Goal: Task Accomplishment & Management: Use online tool/utility

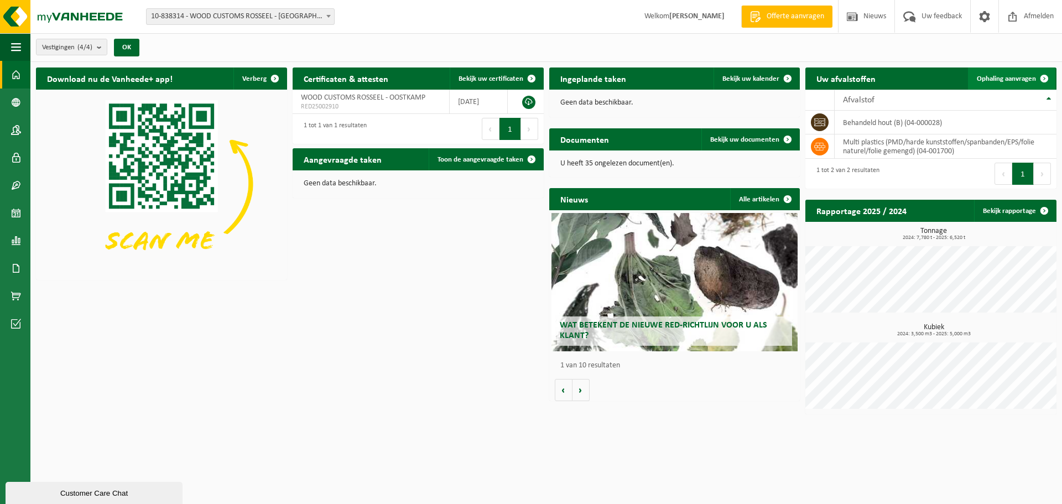
click at [1029, 76] on span "Ophaling aanvragen" at bounding box center [1005, 78] width 59 height 7
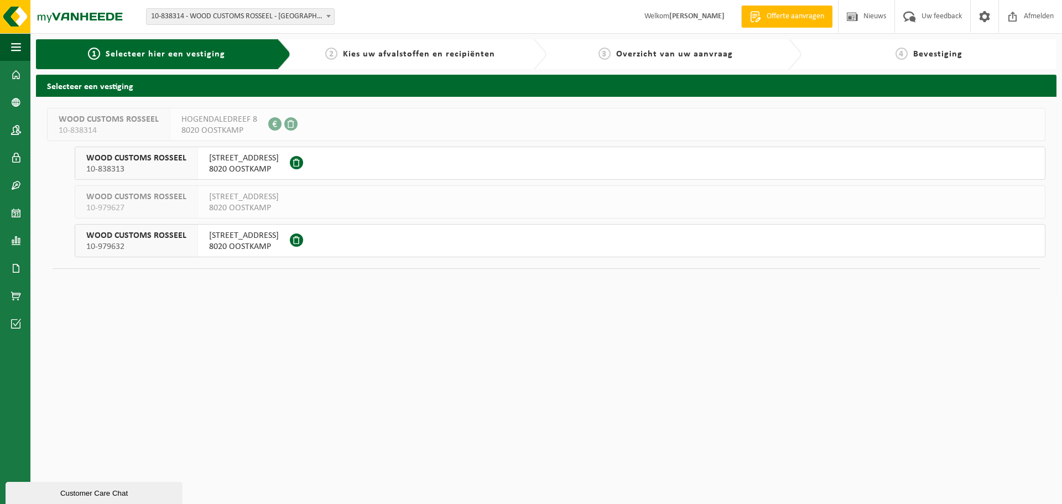
click at [150, 237] on span "WOOD CUSTOMS ROSSEEL" at bounding box center [136, 235] width 100 height 11
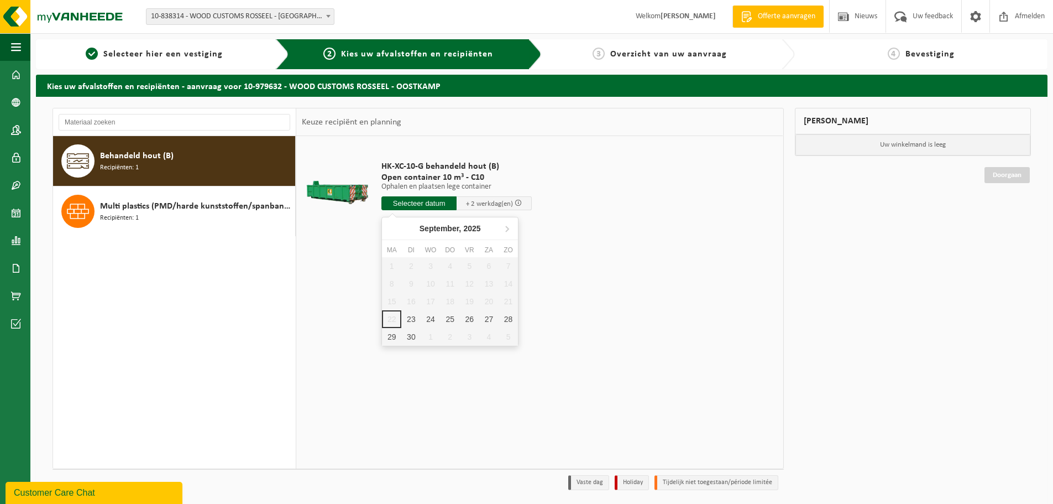
click at [422, 203] on input "text" at bounding box center [418, 203] width 75 height 14
click at [434, 322] on div "24" at bounding box center [430, 319] width 19 height 18
type input "Van 2025-09-24"
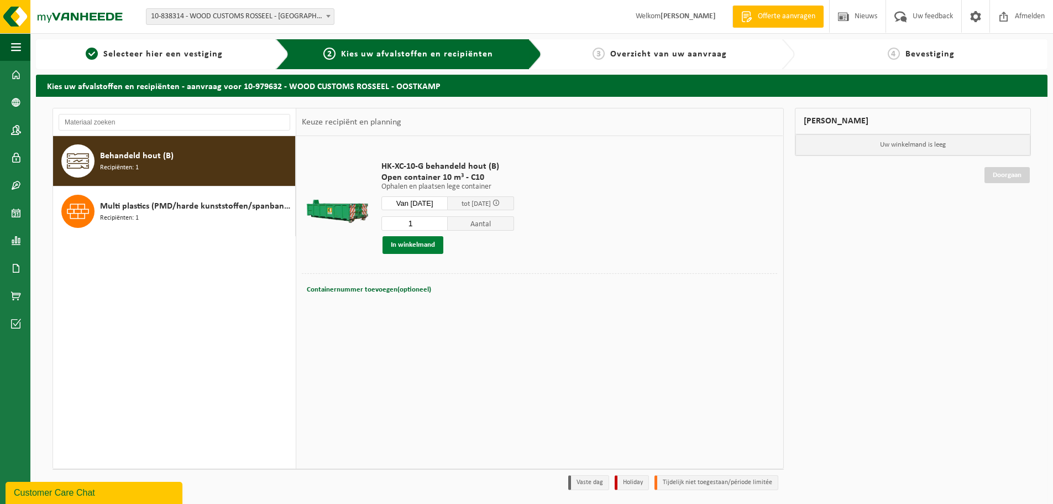
click at [430, 250] on button "In winkelmand" at bounding box center [413, 245] width 61 height 18
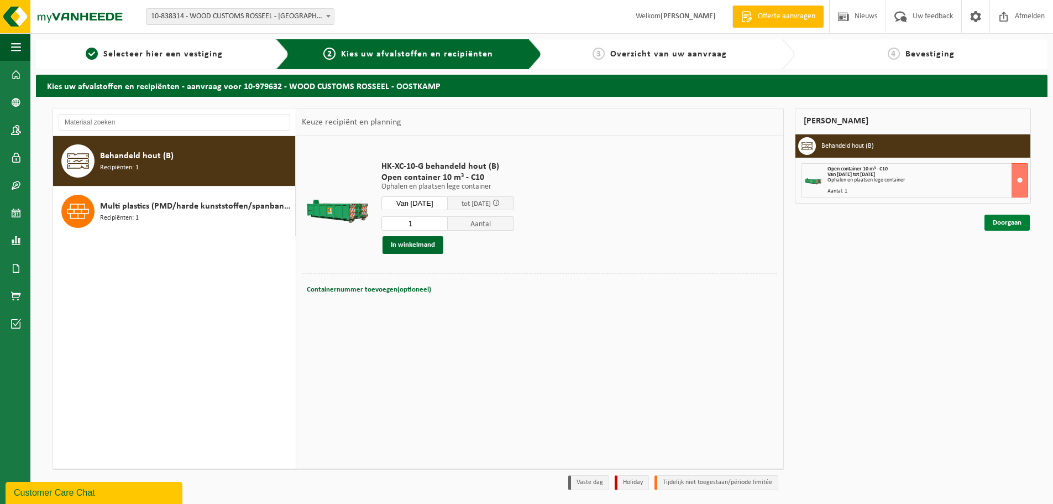
click at [1012, 227] on link "Doorgaan" at bounding box center [1007, 223] width 45 height 16
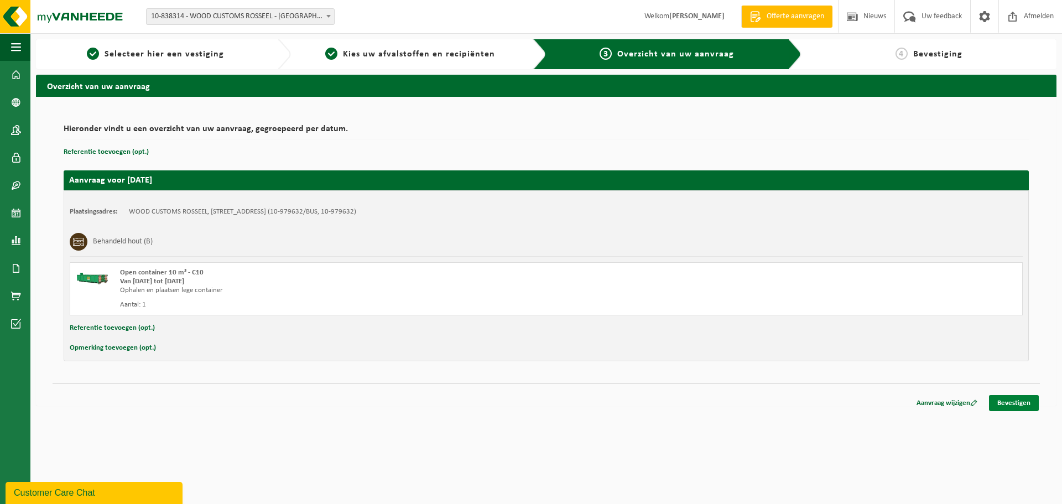
click at [1010, 409] on link "Bevestigen" at bounding box center [1014, 403] width 50 height 16
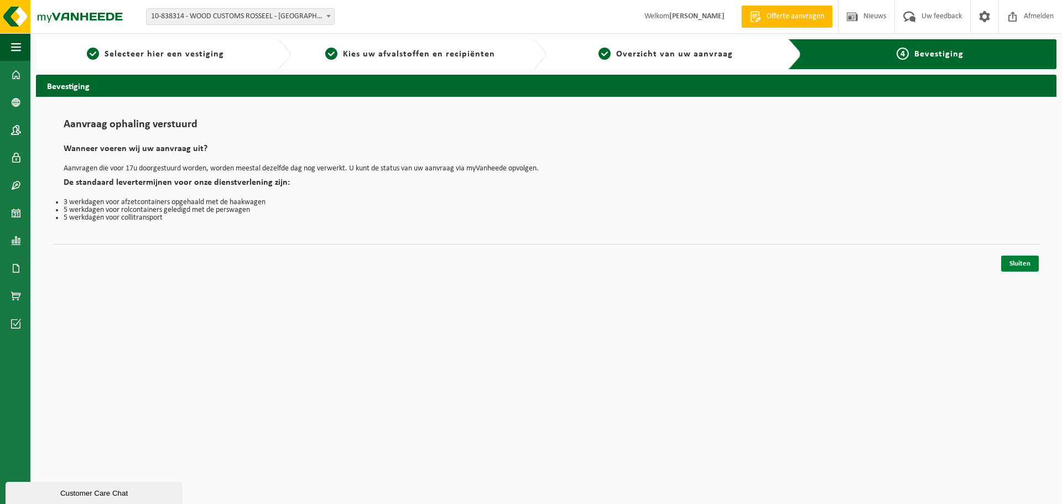
click at [1022, 261] on link "Sluiten" at bounding box center [1020, 263] width 38 height 16
